Goal: Information Seeking & Learning: Find contact information

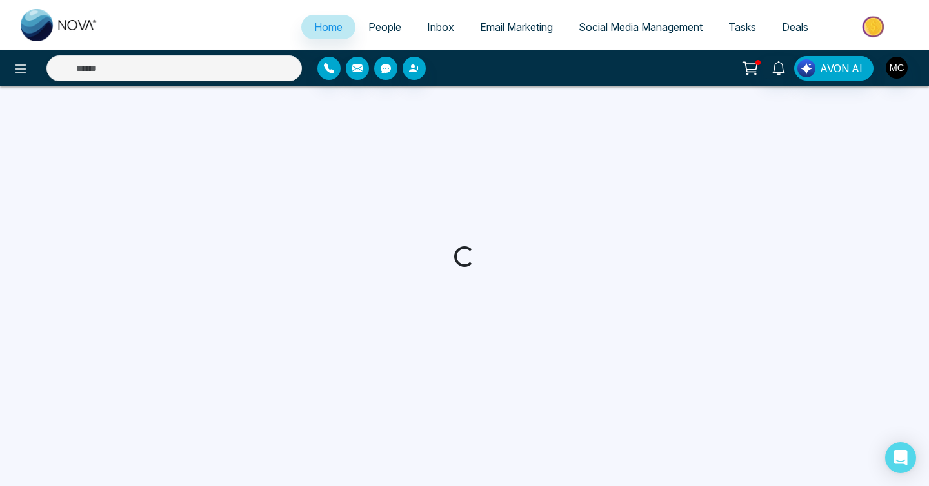
select select "*"
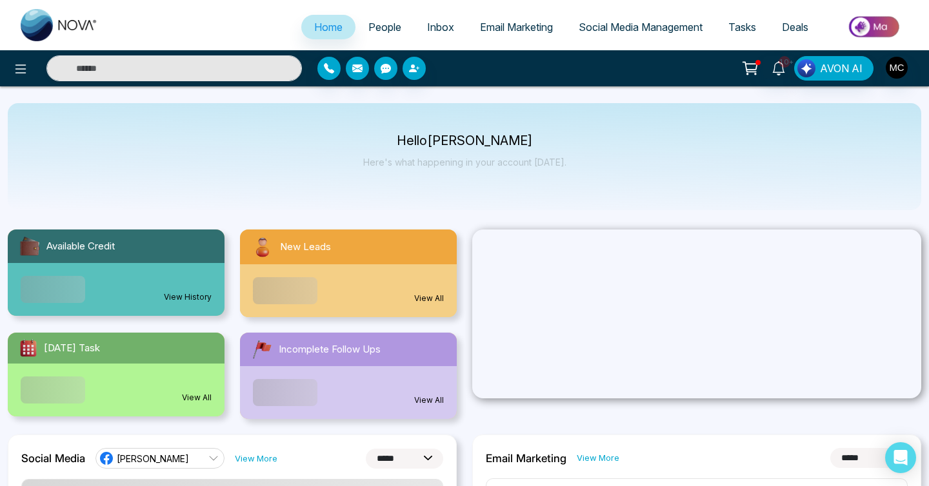
click at [343, 281] on div "View All" at bounding box center [348, 291] width 217 height 53
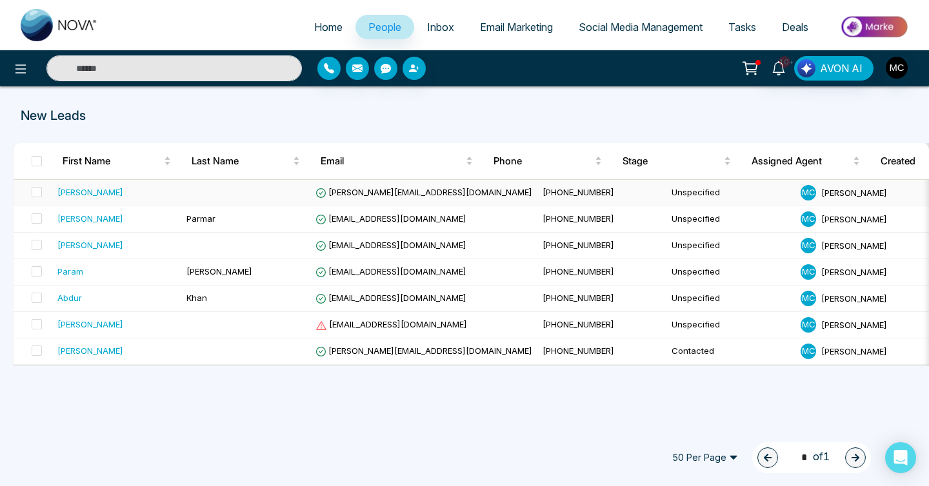
click at [320, 190] on icon at bounding box center [320, 193] width 11 height 11
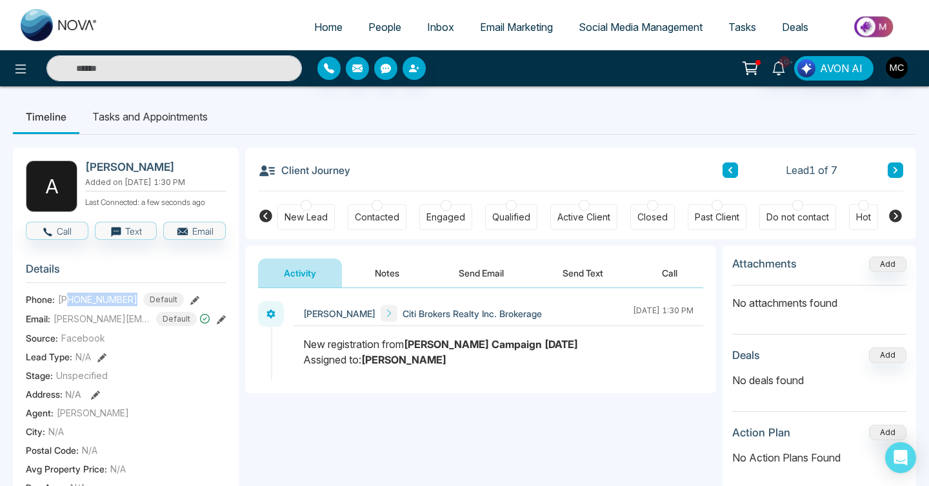
drag, startPoint x: 69, startPoint y: 299, endPoint x: 131, endPoint y: 297, distance: 62.0
click at [131, 297] on div "[PHONE_NUMBER] Default" at bounding box center [121, 300] width 126 height 14
copy span "6475372940"
click at [370, 24] on span "People" at bounding box center [384, 27] width 33 height 13
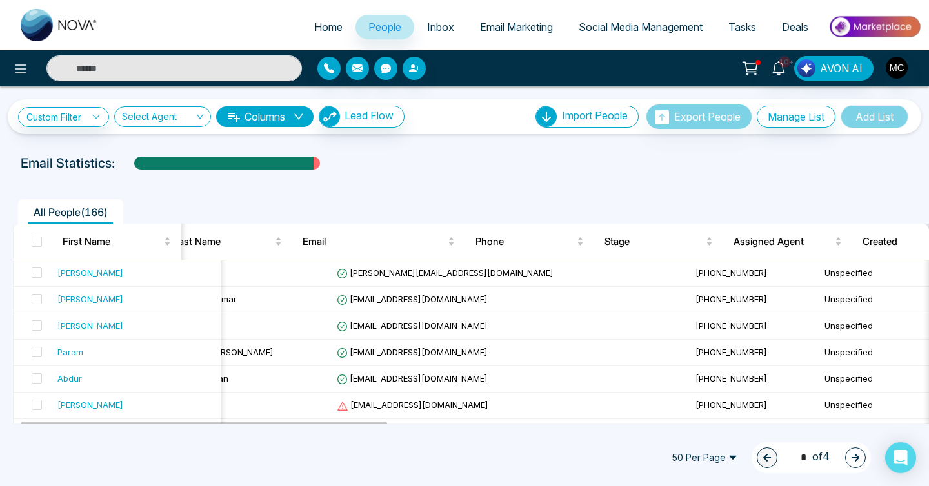
click at [327, 28] on span "Home" at bounding box center [328, 27] width 28 height 13
select select "*"
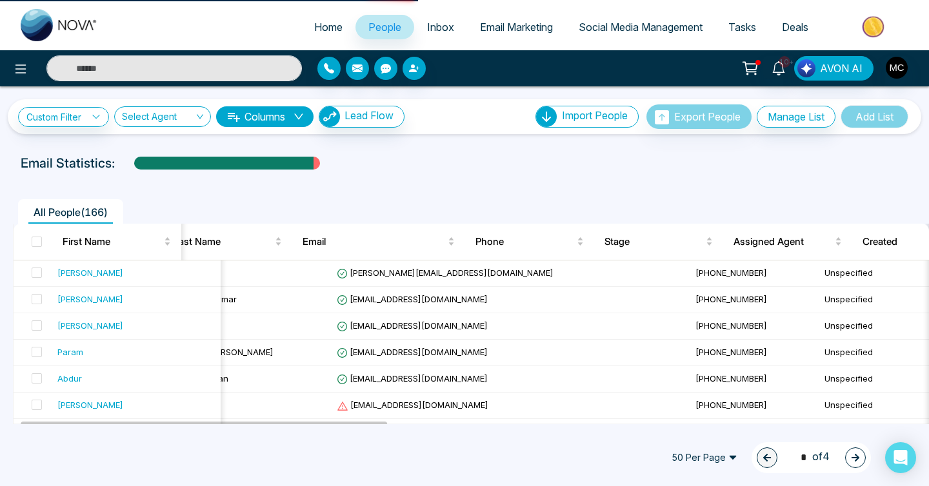
select select "*"
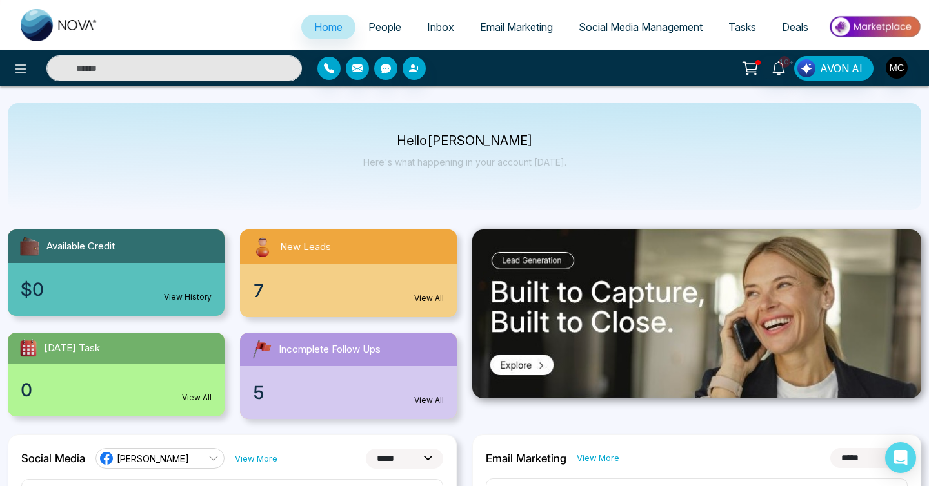
click at [360, 34] on link "People" at bounding box center [384, 27] width 59 height 25
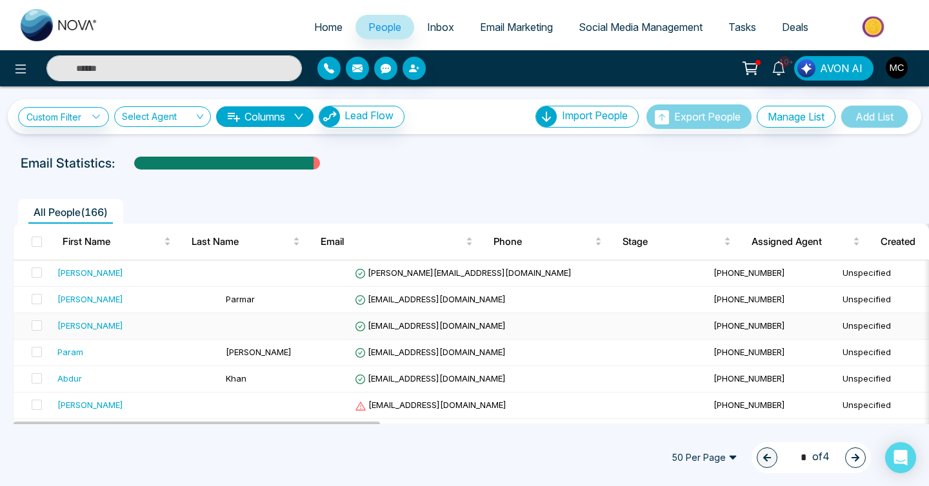
click at [249, 335] on td at bounding box center [285, 327] width 129 height 26
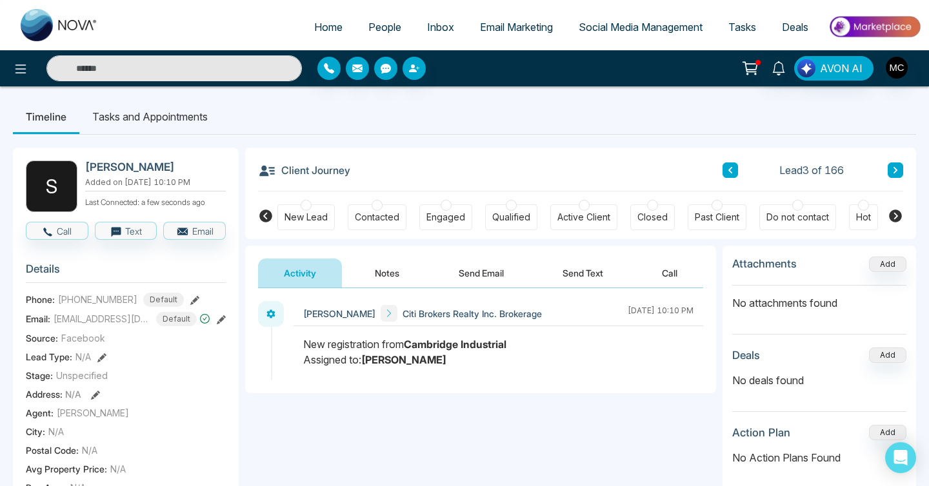
click at [890, 163] on button at bounding box center [895, 170] width 15 height 15
